Goal: Transaction & Acquisition: Subscribe to service/newsletter

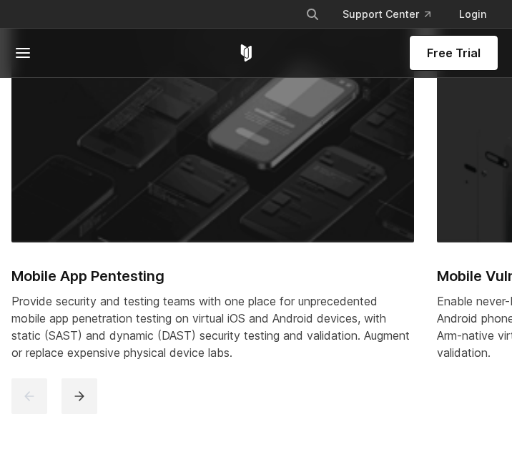
scroll to position [923, 0]
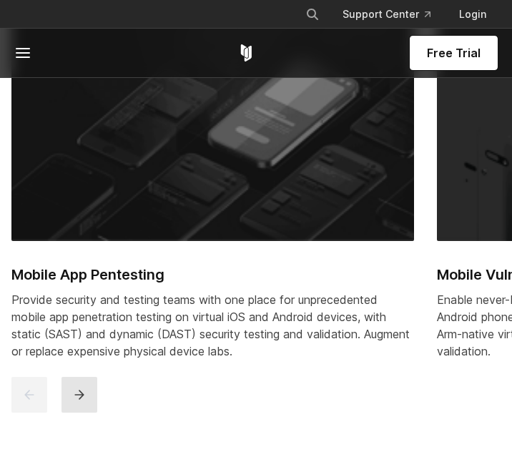
click at [91, 397] on button "next" at bounding box center [80, 395] width 36 height 36
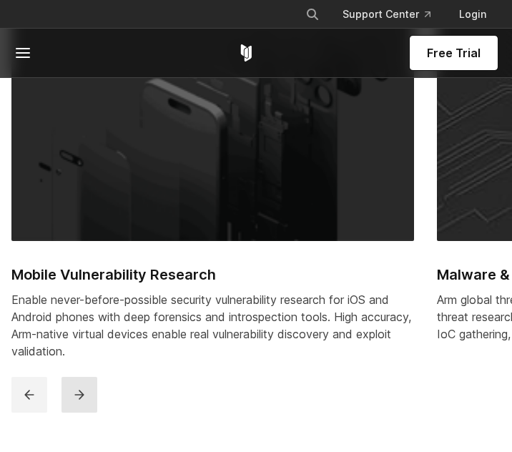
click at [91, 397] on button "next" at bounding box center [80, 395] width 36 height 36
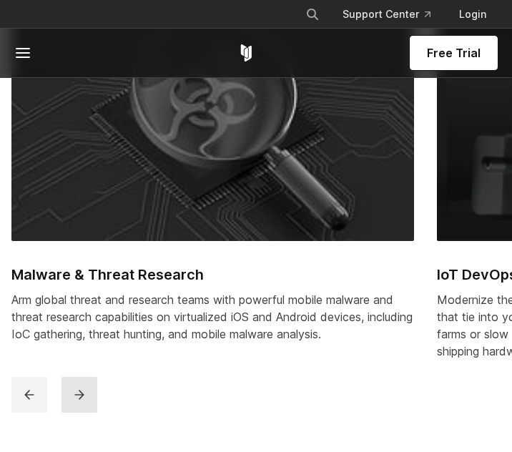
click at [91, 397] on button "next" at bounding box center [80, 395] width 36 height 36
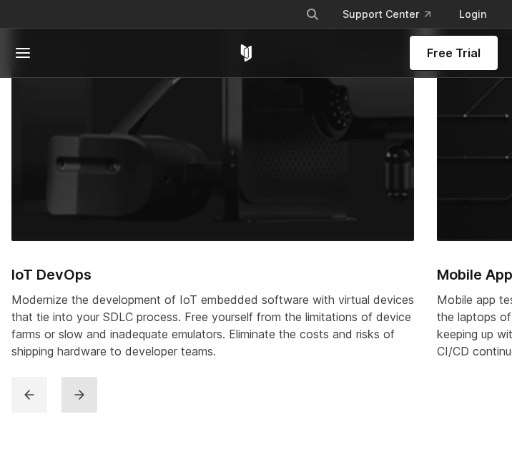
click at [91, 397] on button "next" at bounding box center [80, 395] width 36 height 36
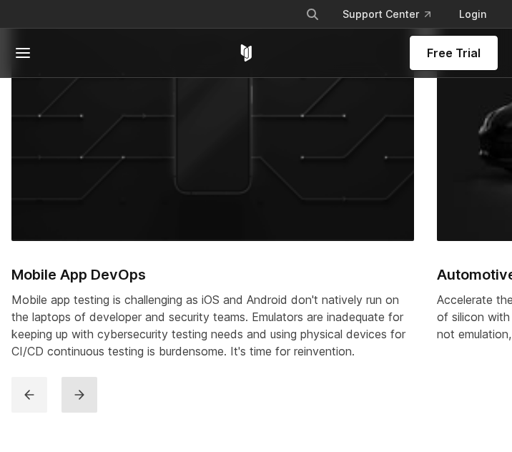
click at [91, 397] on button "next" at bounding box center [80, 395] width 36 height 36
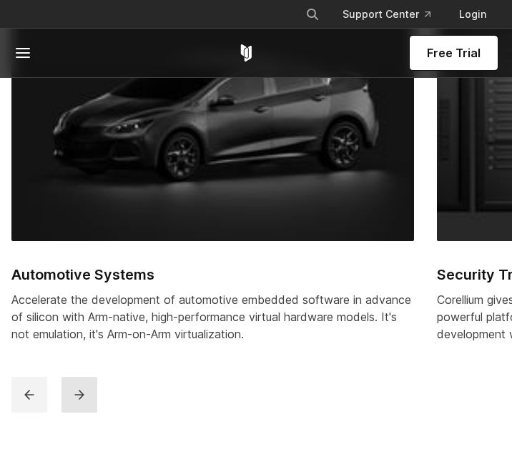
click at [91, 397] on button "next" at bounding box center [80, 395] width 36 height 36
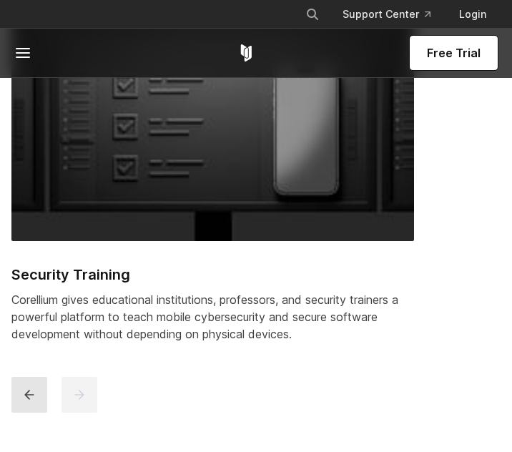
click at [20, 397] on button "previous" at bounding box center [29, 395] width 36 height 36
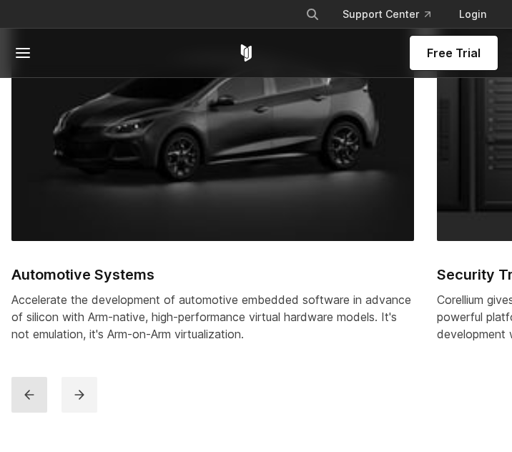
click at [20, 397] on button "previous" at bounding box center [29, 395] width 36 height 36
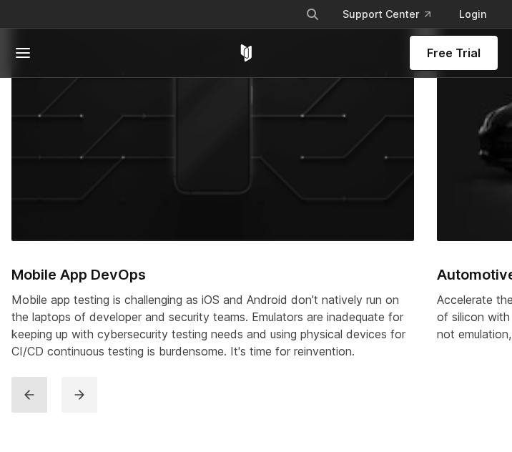
click at [20, 397] on button "previous" at bounding box center [29, 395] width 36 height 36
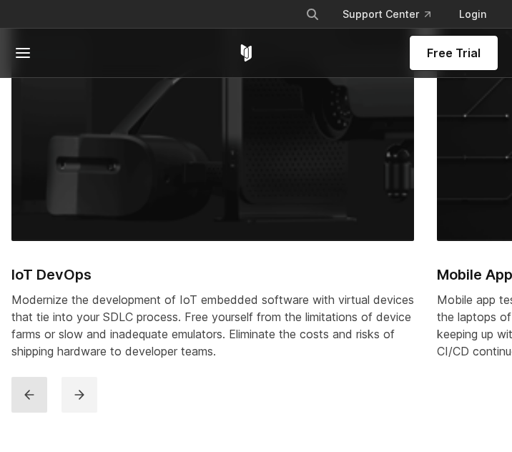
click at [20, 397] on button "previous" at bounding box center [29, 395] width 36 height 36
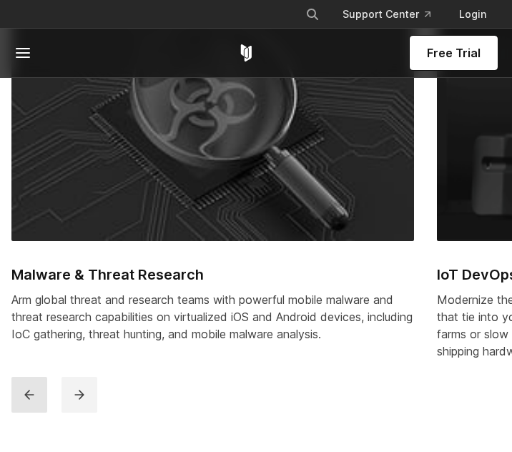
click at [20, 397] on button "previous" at bounding box center [29, 395] width 36 height 36
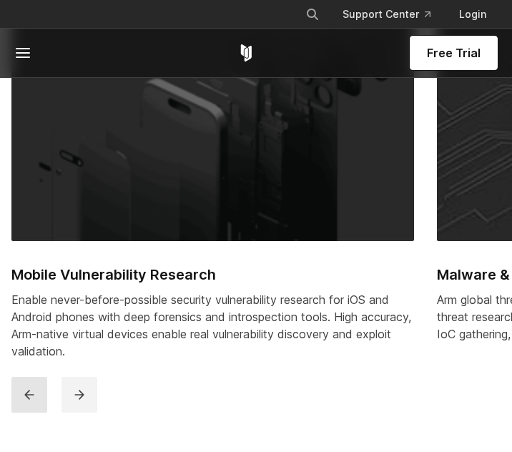
click at [20, 397] on button "previous" at bounding box center [29, 395] width 36 height 36
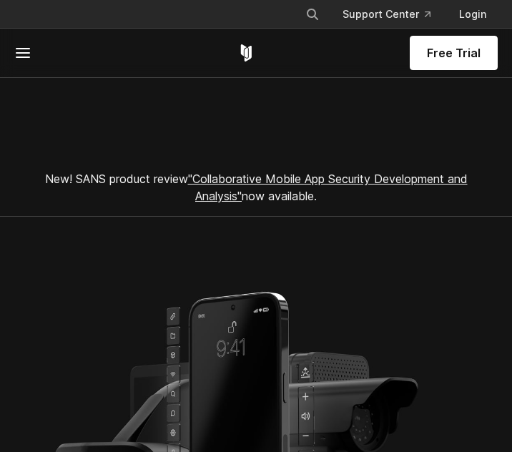
scroll to position [0, 0]
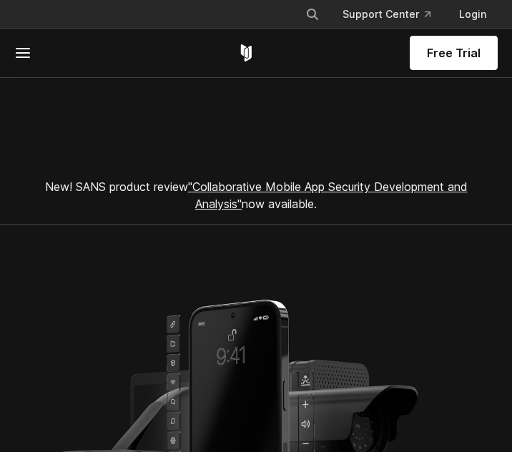
click at [464, 52] on span "Free Trial" at bounding box center [454, 52] width 54 height 17
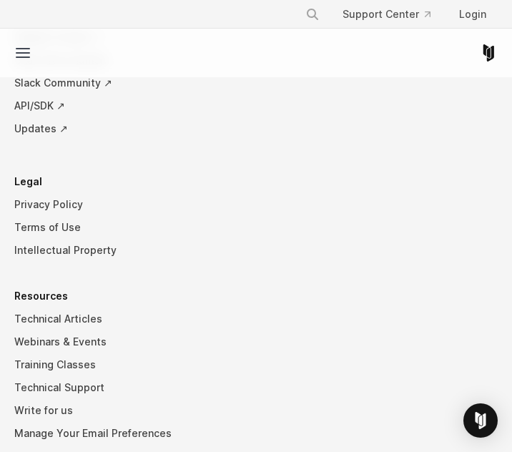
scroll to position [4792, 0]
